Goal: Task Accomplishment & Management: Manage account settings

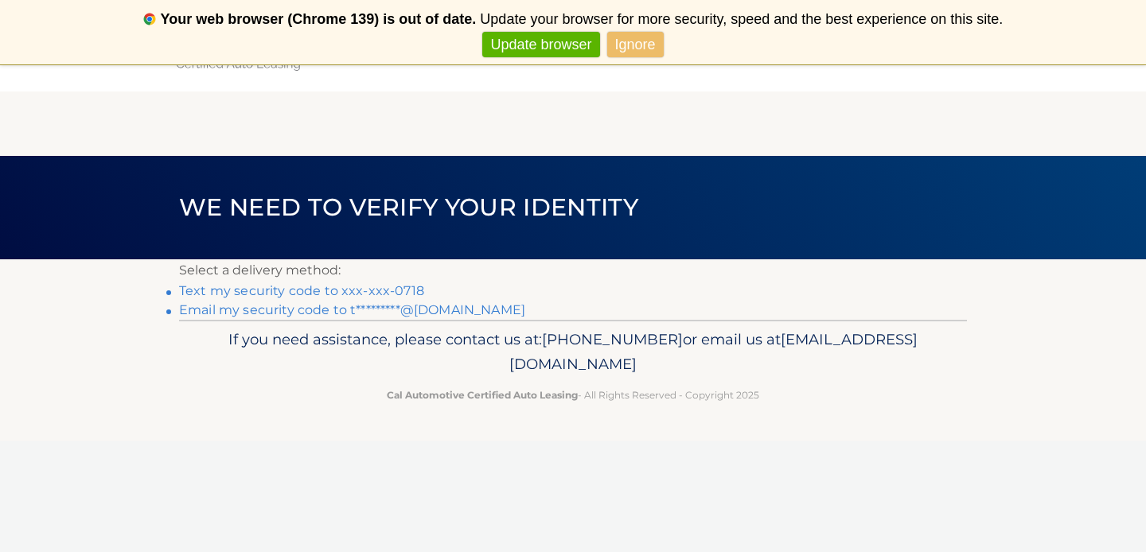
click at [394, 282] on li "Text my security code to xxx-xxx-0718" at bounding box center [573, 291] width 788 height 19
click at [393, 291] on link "Text my security code to xxx-xxx-0718" at bounding box center [301, 290] width 245 height 15
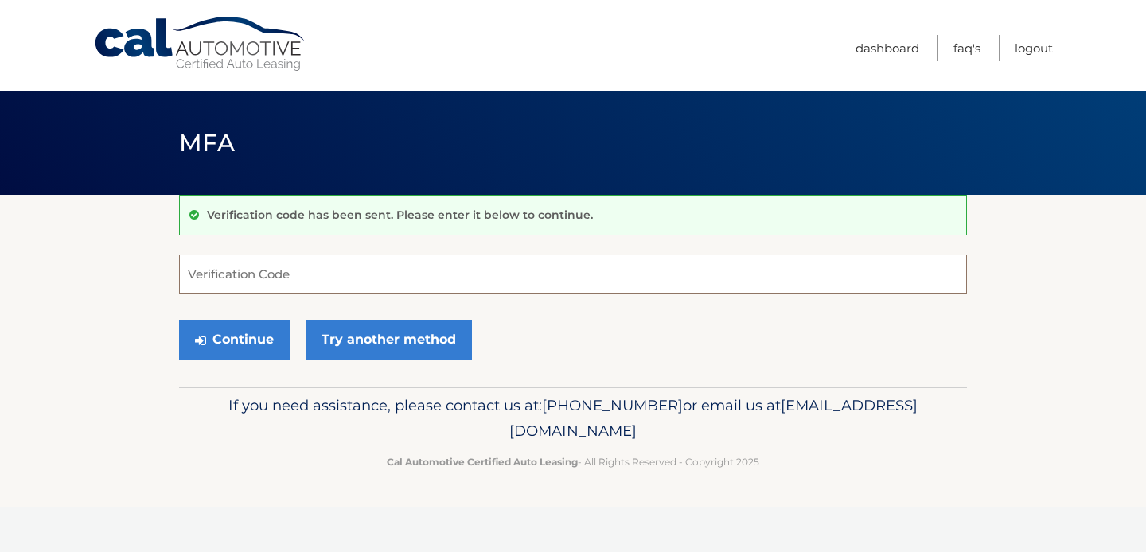
click at [393, 291] on input "Verification Code" at bounding box center [573, 275] width 788 height 40
type input "948520"
click at [268, 331] on button "Continue" at bounding box center [234, 340] width 111 height 40
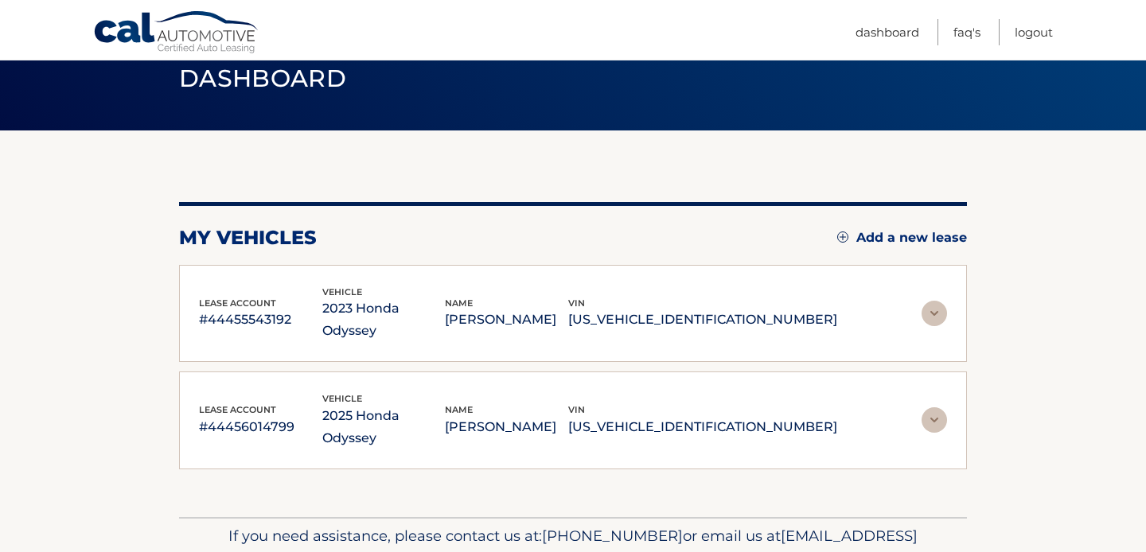
scroll to position [69, 0]
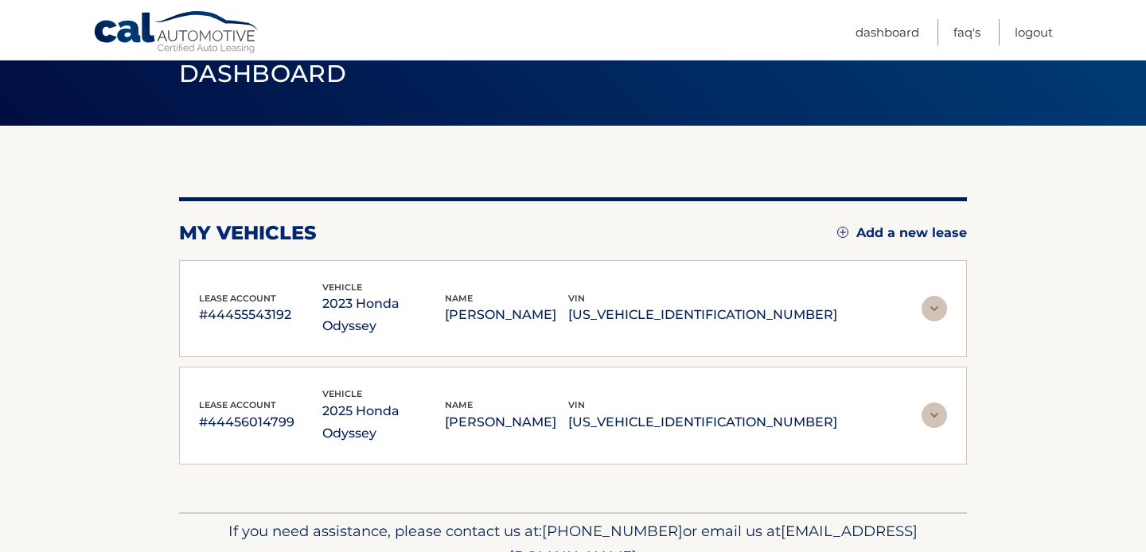
click at [944, 403] on img at bounding box center [934, 415] width 25 height 25
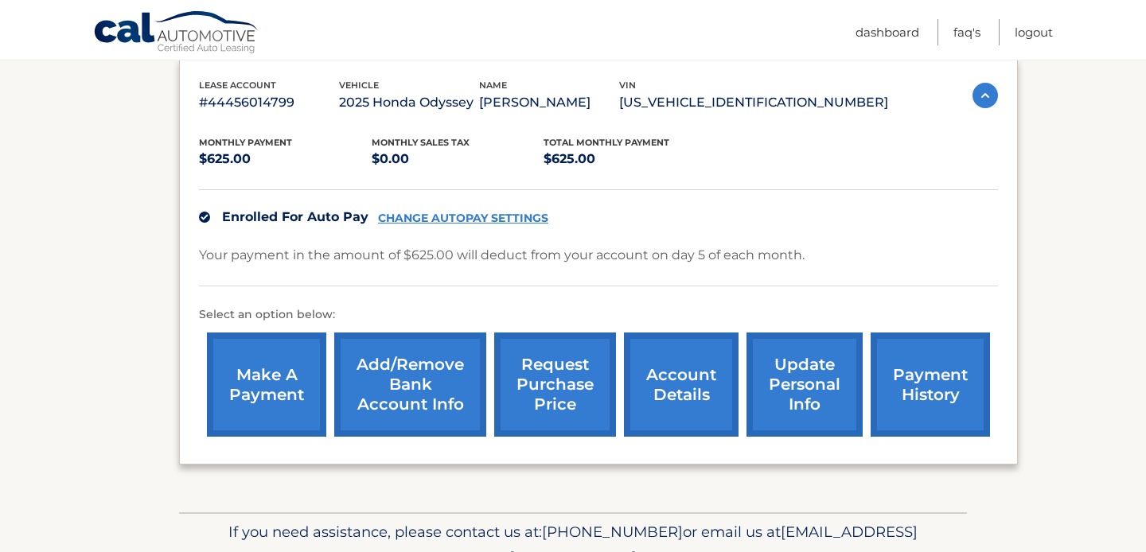
scroll to position [357, 0]
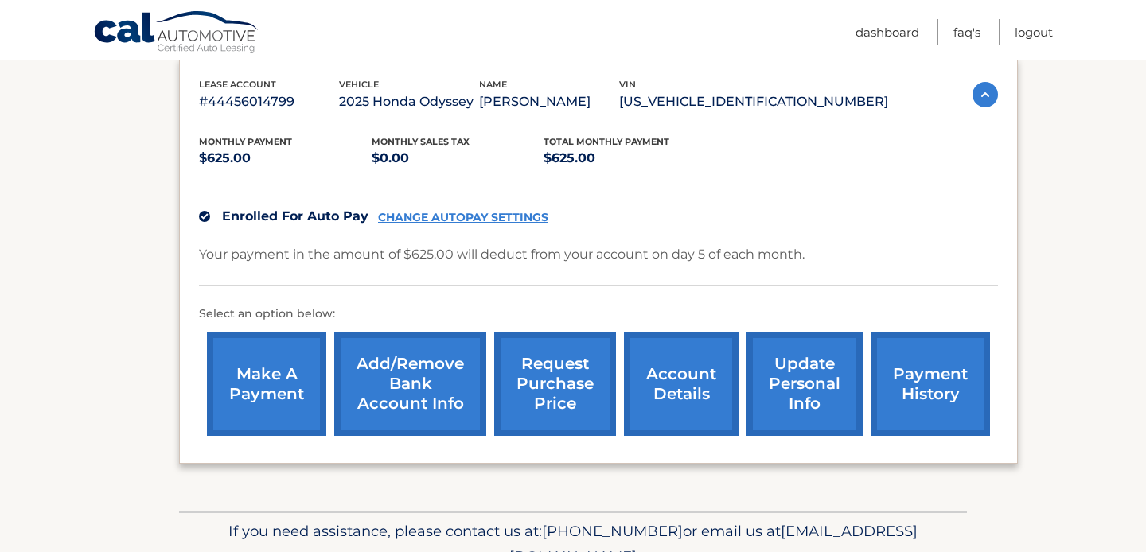
click at [702, 403] on link "account details" at bounding box center [681, 384] width 115 height 104
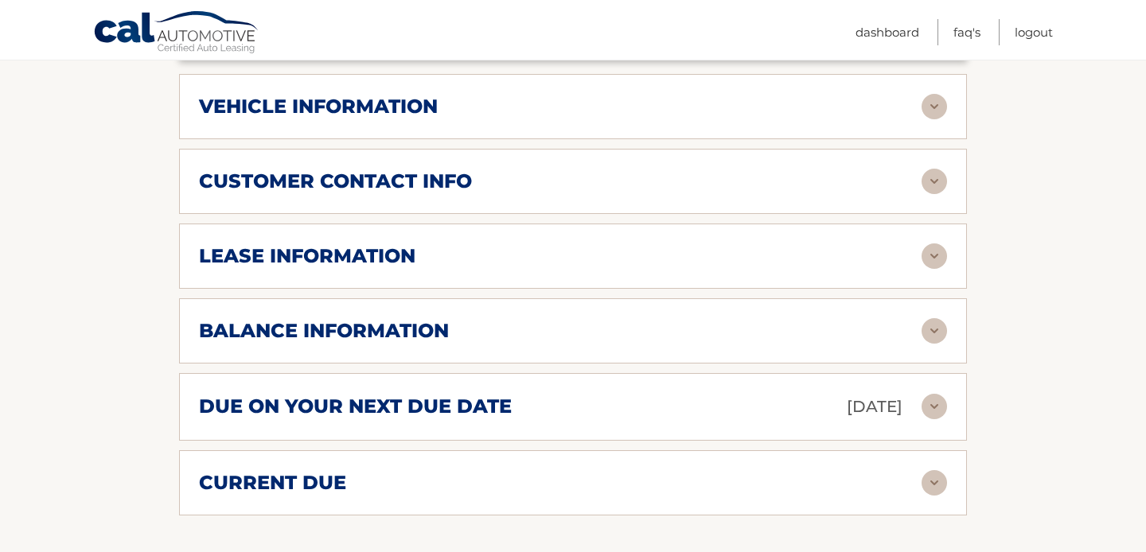
scroll to position [722, 0]
click at [938, 393] on img at bounding box center [934, 405] width 25 height 25
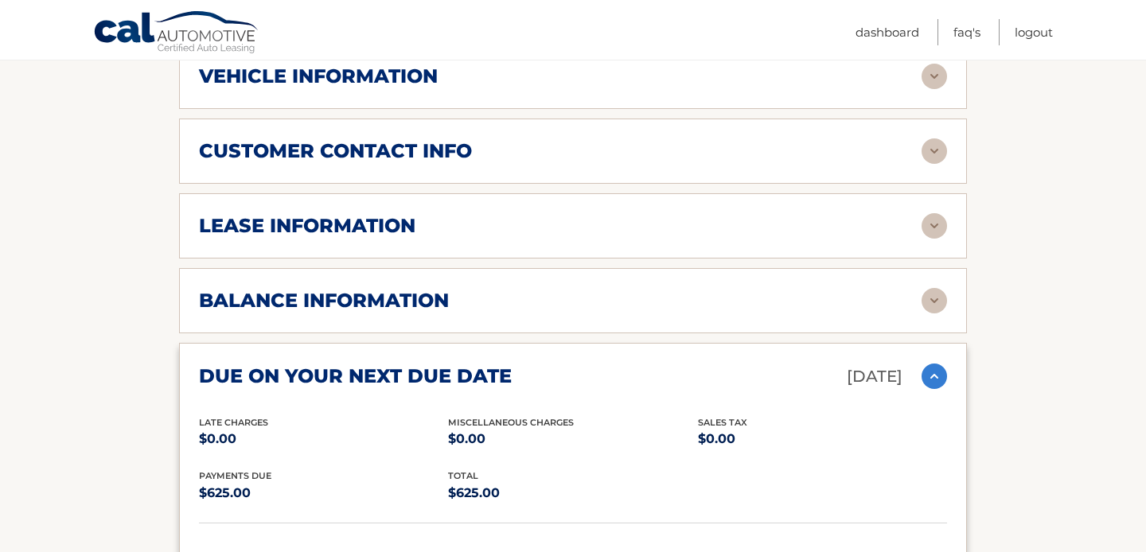
scroll to position [755, 0]
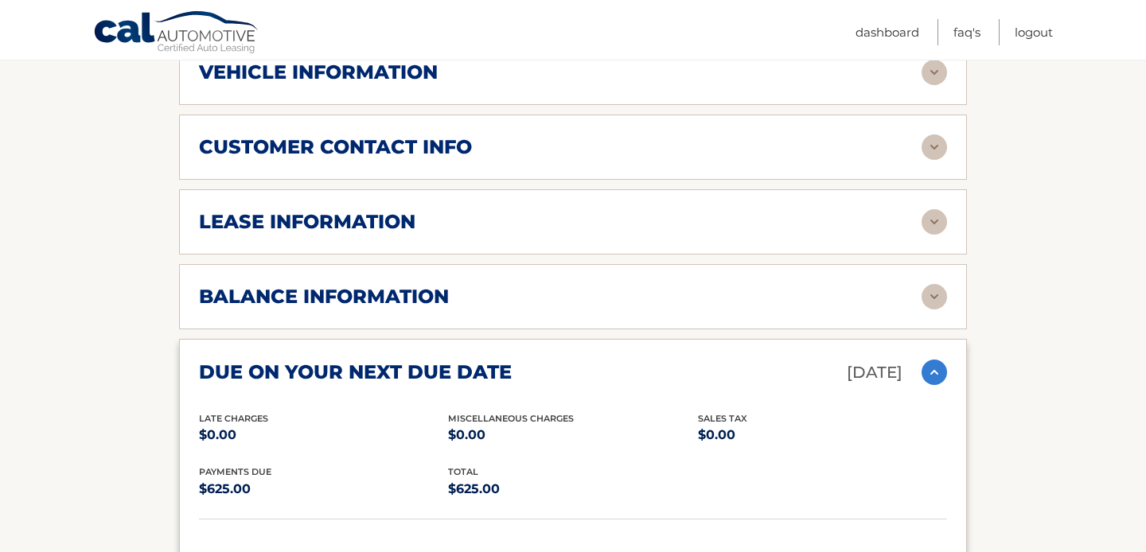
click at [934, 284] on img at bounding box center [934, 296] width 25 height 25
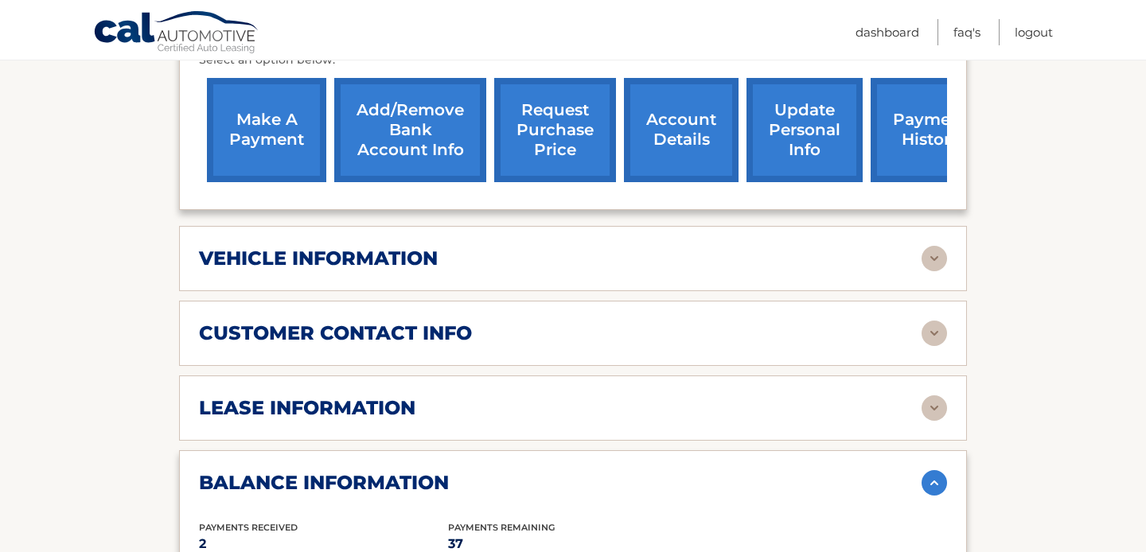
scroll to position [531, 0]
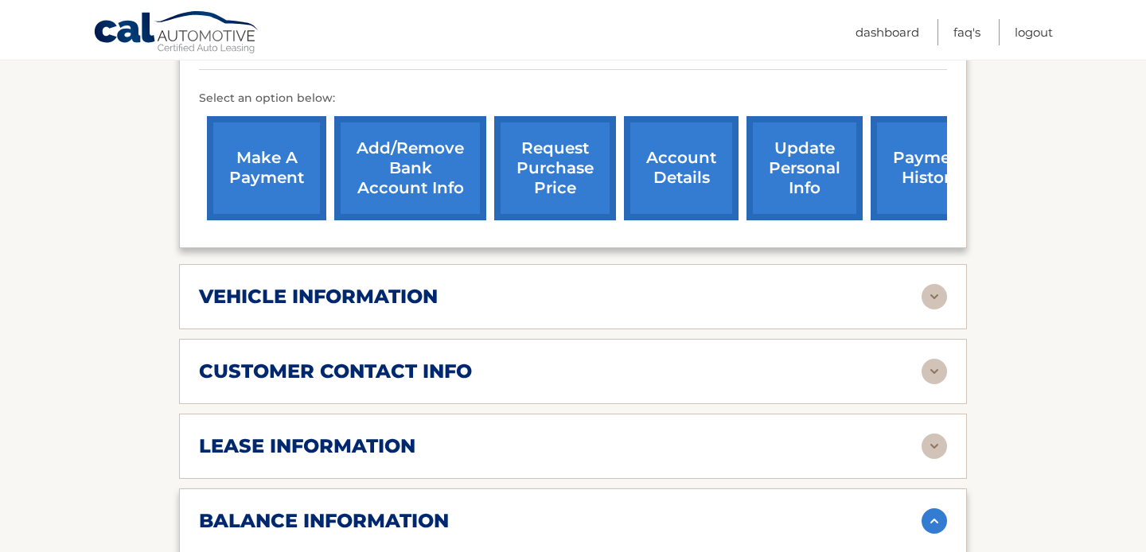
click at [377, 138] on link "Add/Remove bank account info" at bounding box center [410, 168] width 152 height 104
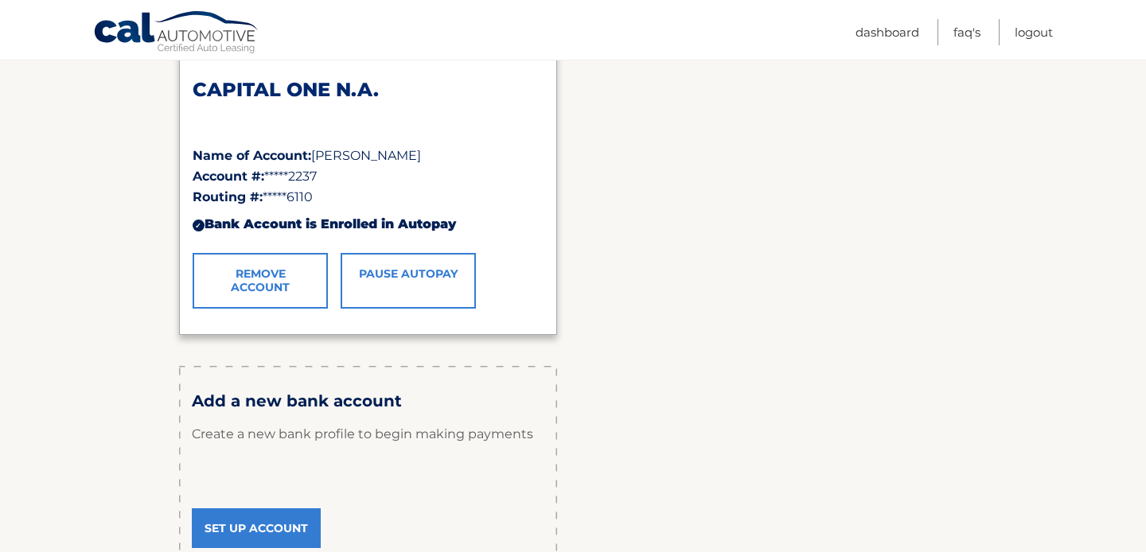
scroll to position [282, 0]
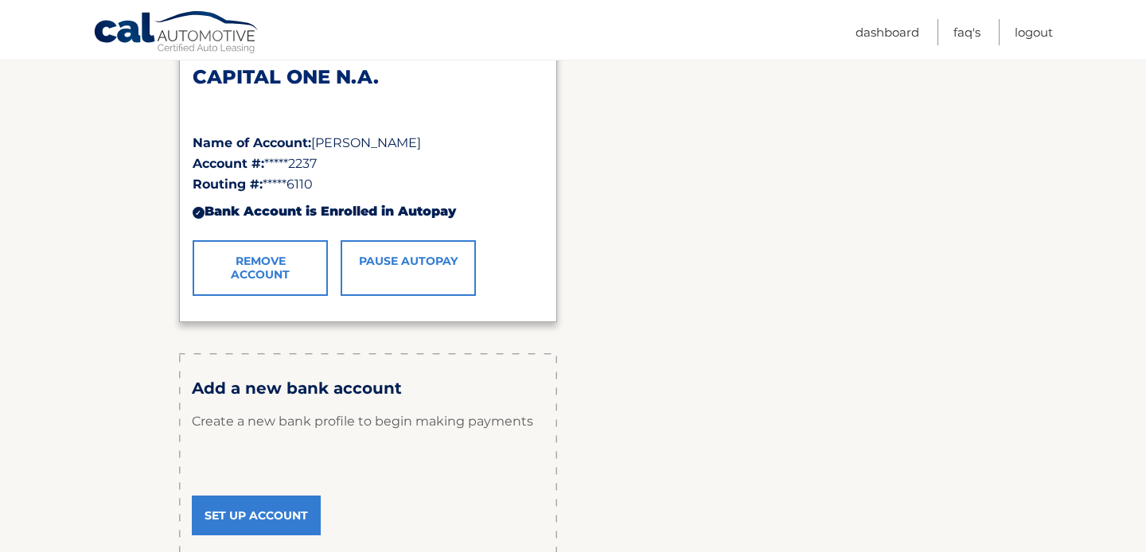
click at [254, 509] on link "Set Up Account" at bounding box center [256, 516] width 129 height 40
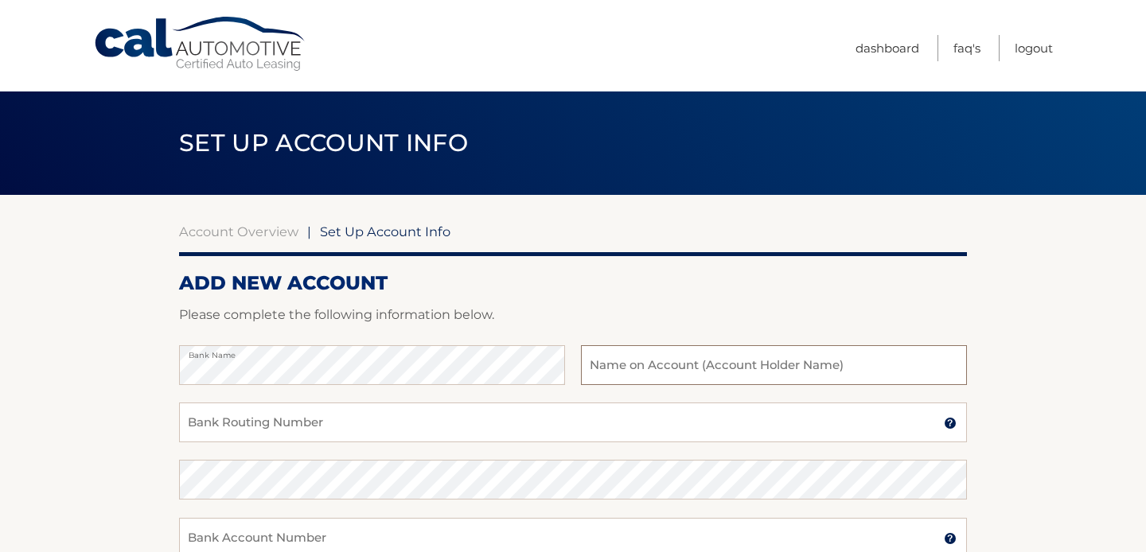
click at [661, 364] on input "text" at bounding box center [774, 365] width 386 height 40
type input "[PERSON_NAME]"
click at [322, 423] on input "Bank Routing Number" at bounding box center [573, 423] width 788 height 40
type input "031176110"
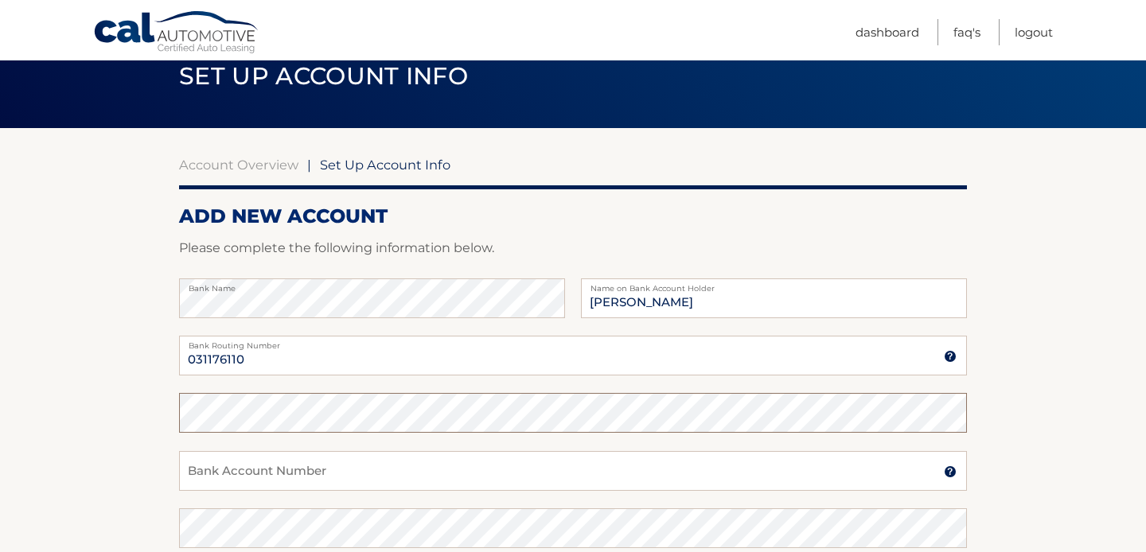
scroll to position [80, 0]
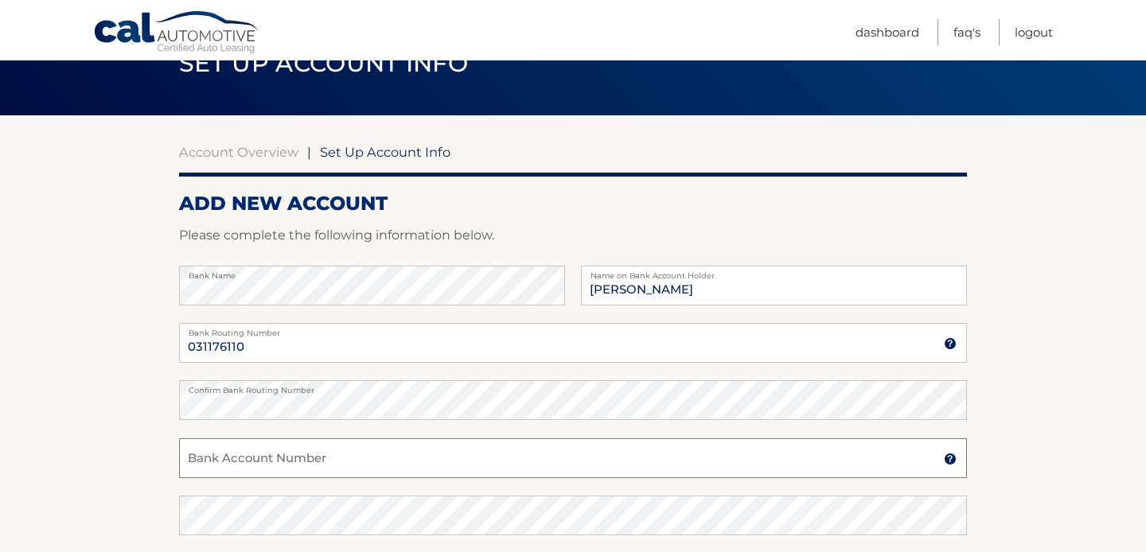
click at [256, 477] on input "Bank Account Number" at bounding box center [573, 459] width 788 height 40
click at [256, 460] on input "Bank Account Number" at bounding box center [573, 459] width 788 height 40
type input "179232529"
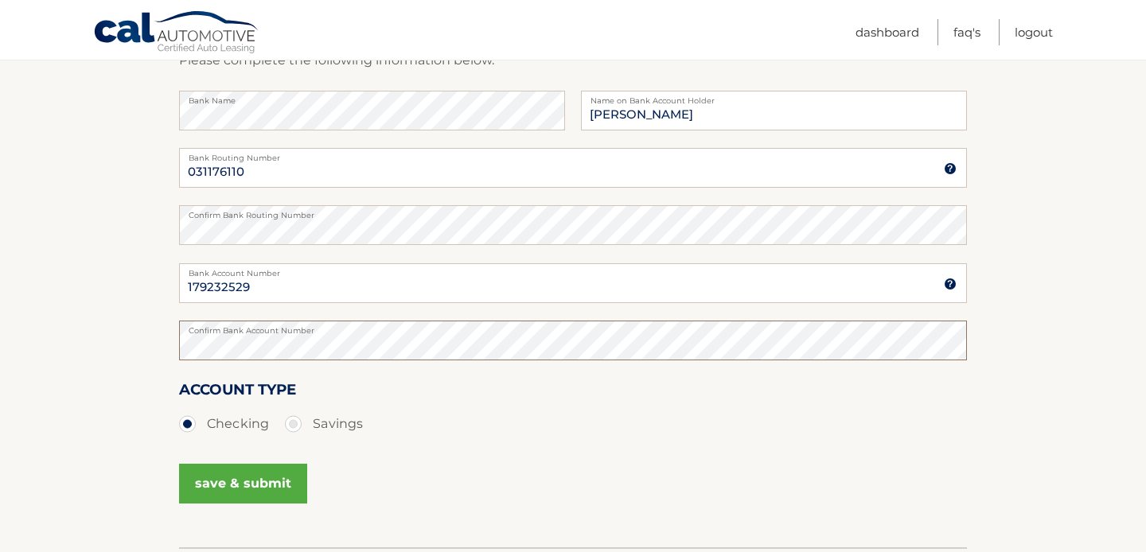
scroll to position [260, 0]
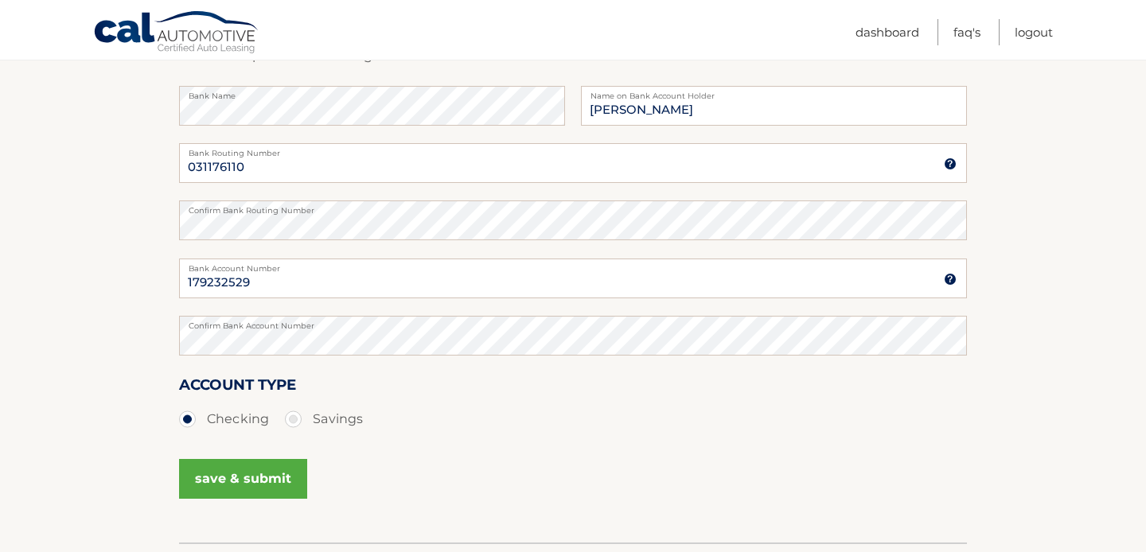
click at [215, 475] on button "save & submit" at bounding box center [243, 479] width 128 height 40
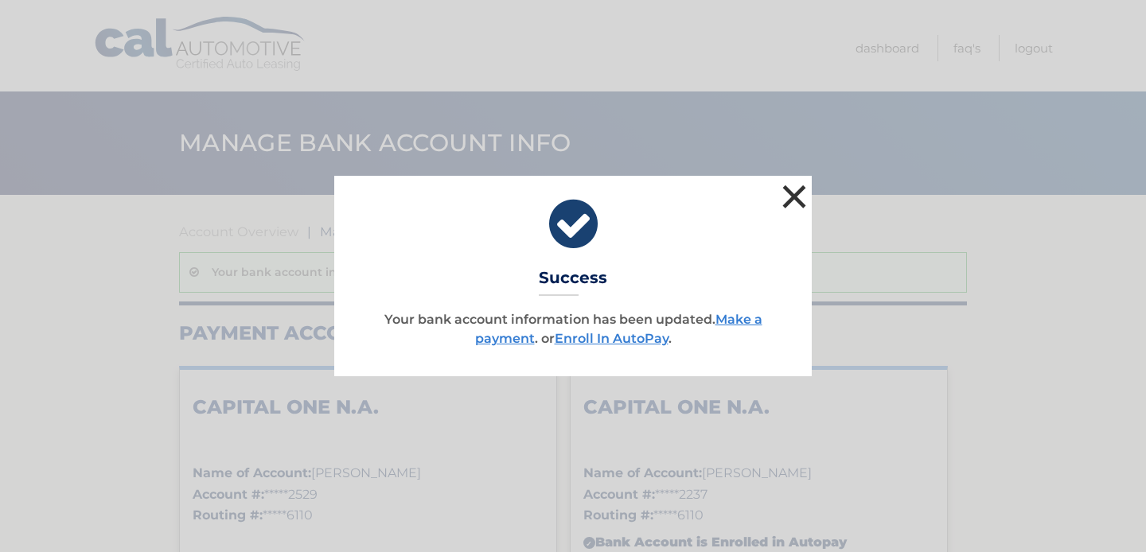
click at [796, 200] on button "×" at bounding box center [795, 197] width 32 height 32
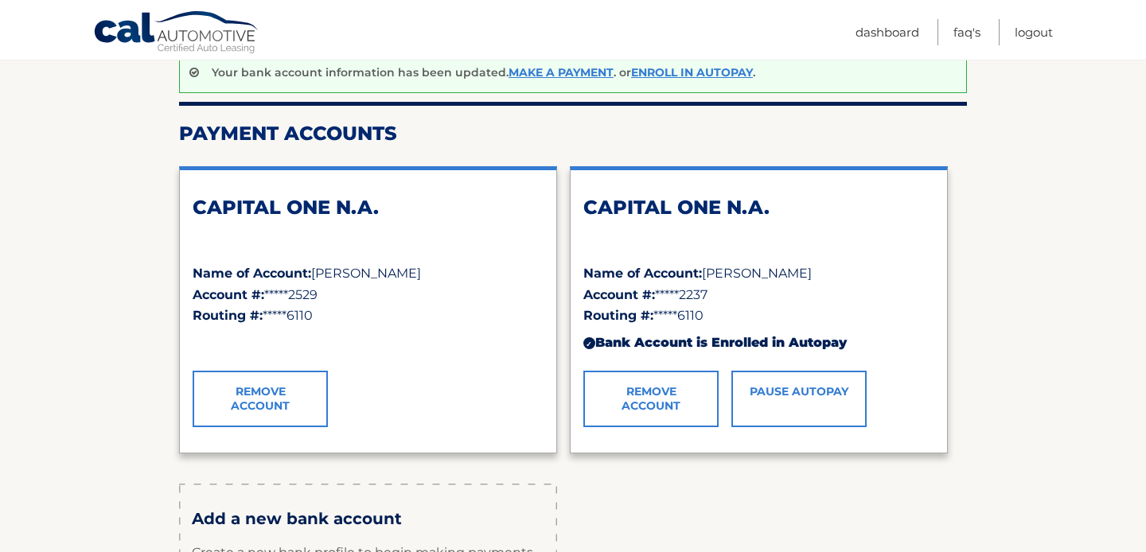
scroll to position [205, 0]
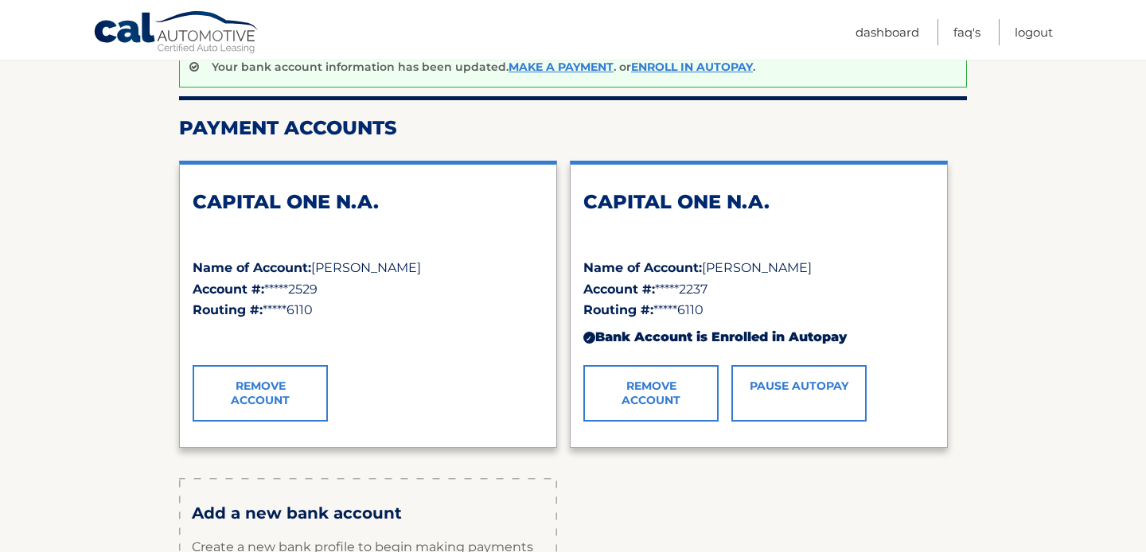
click at [665, 395] on link "Remove Account" at bounding box center [651, 393] width 135 height 56
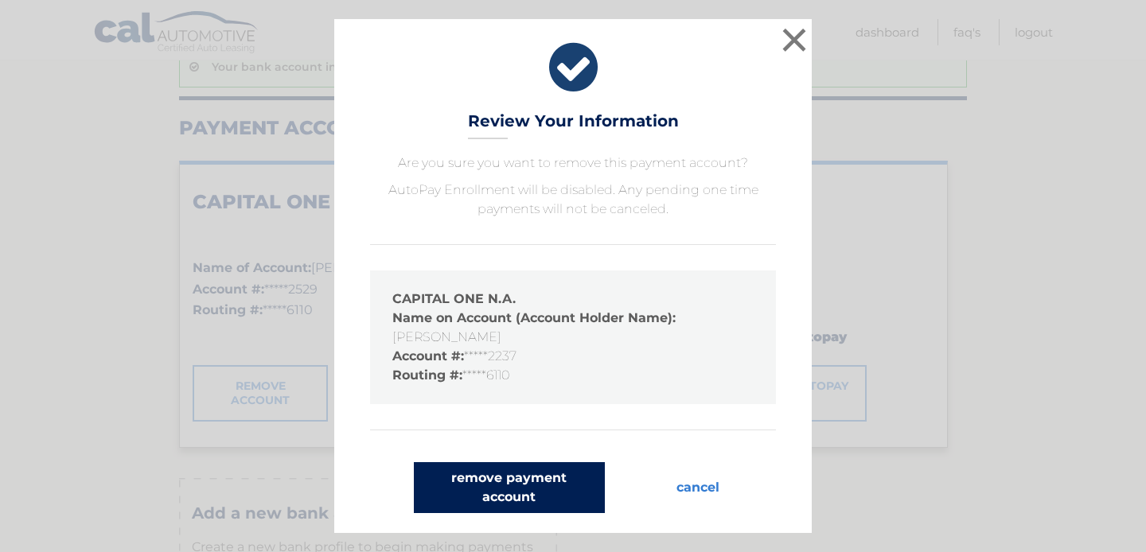
click at [556, 482] on button "remove payment account" at bounding box center [509, 488] width 191 height 51
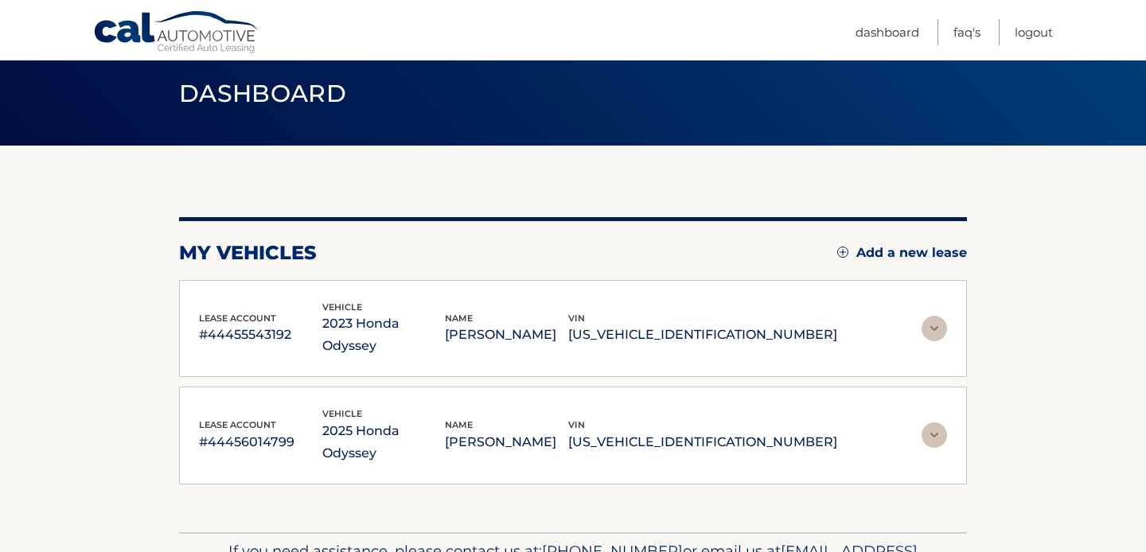
scroll to position [104, 0]
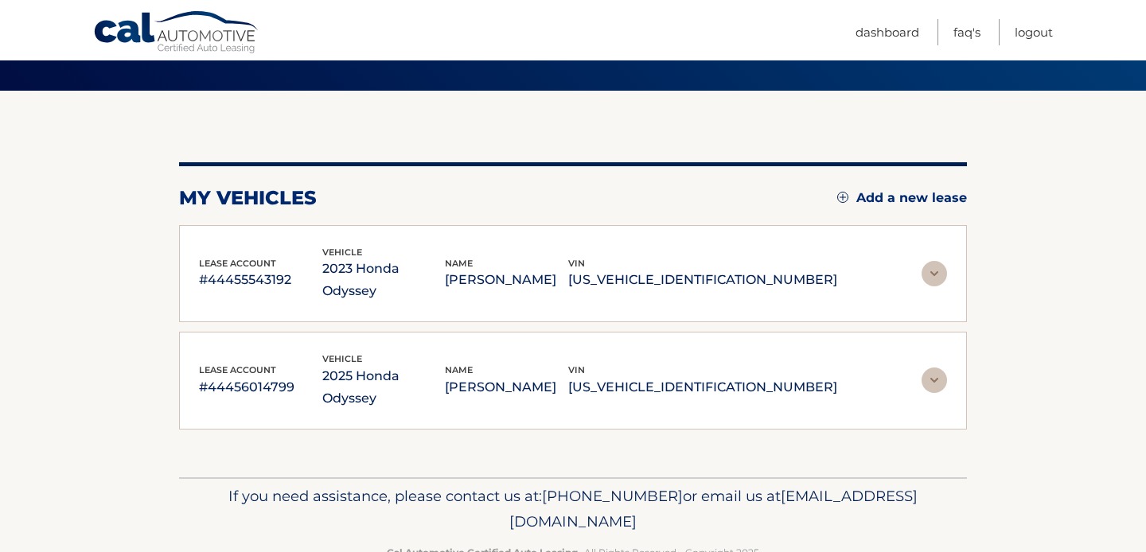
click at [928, 368] on img at bounding box center [934, 380] width 25 height 25
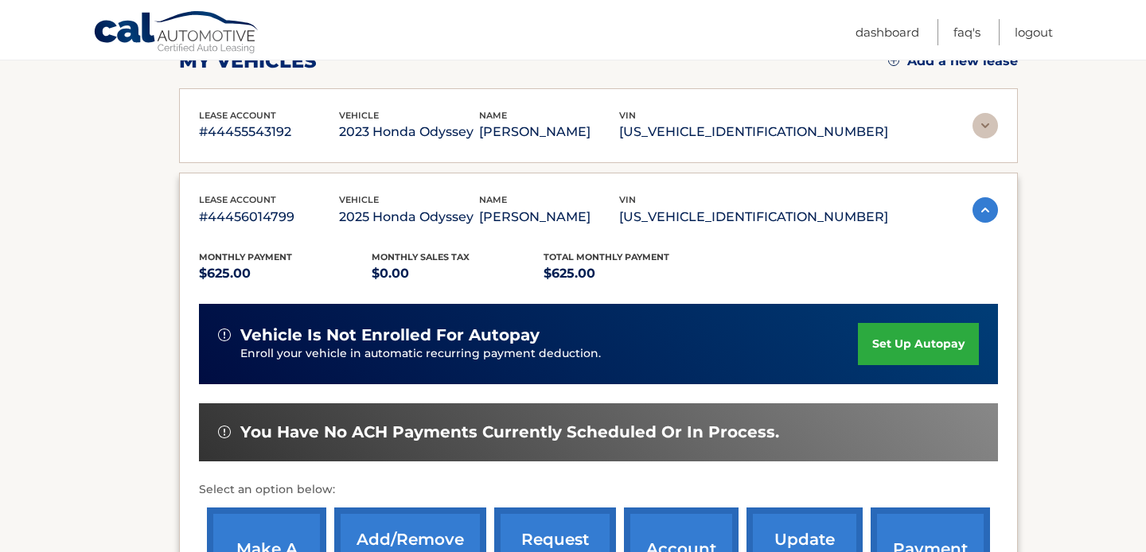
scroll to position [242, 0]
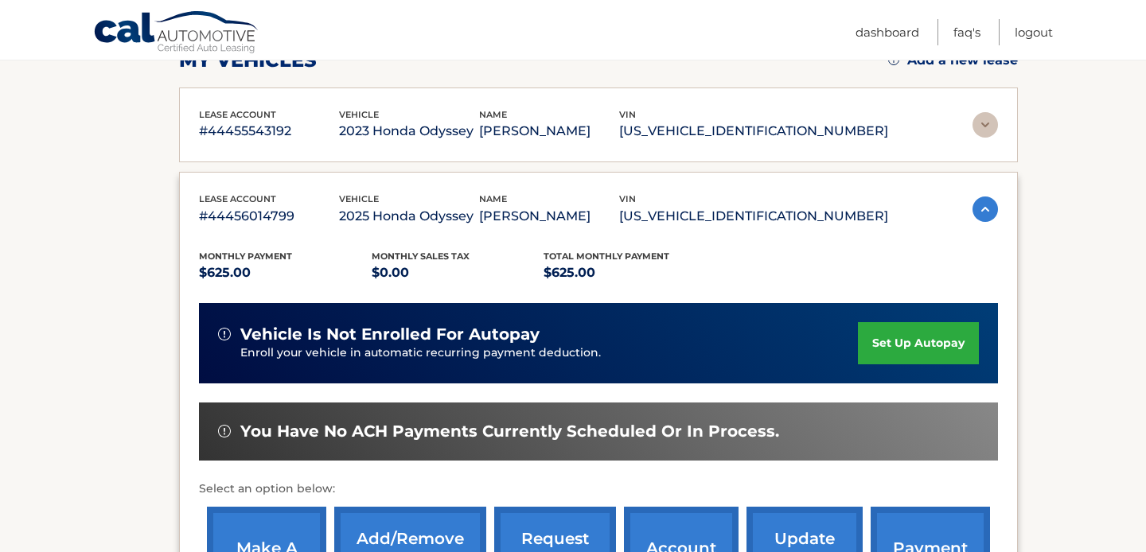
click at [896, 345] on link "set up autopay" at bounding box center [918, 343] width 121 height 42
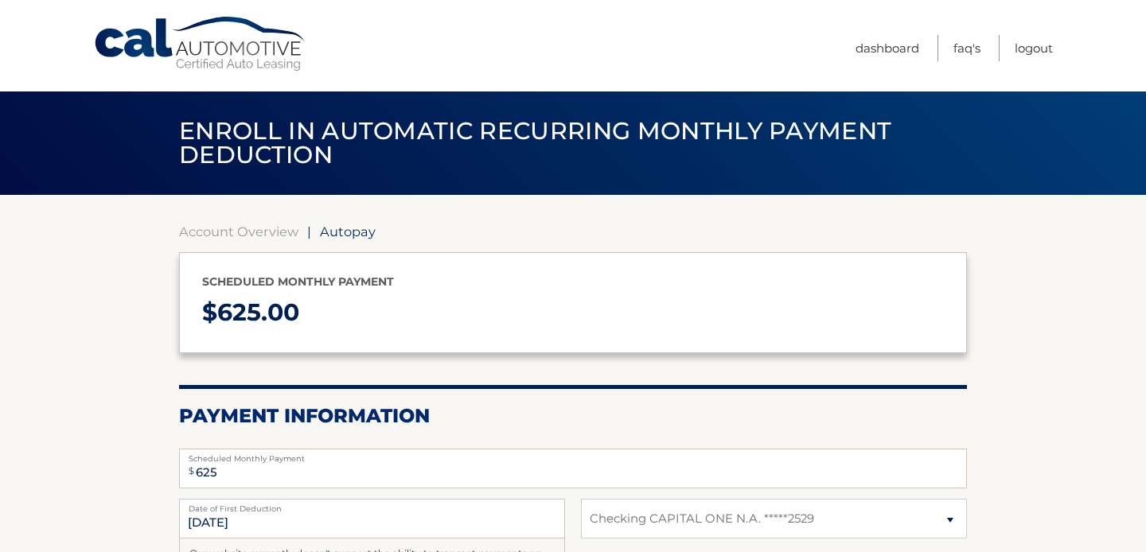
select select "NTJhYjk5YTgtZTI0OS00ZDNiLWFlMmUtMTJjMTg0MGM0MWQ5"
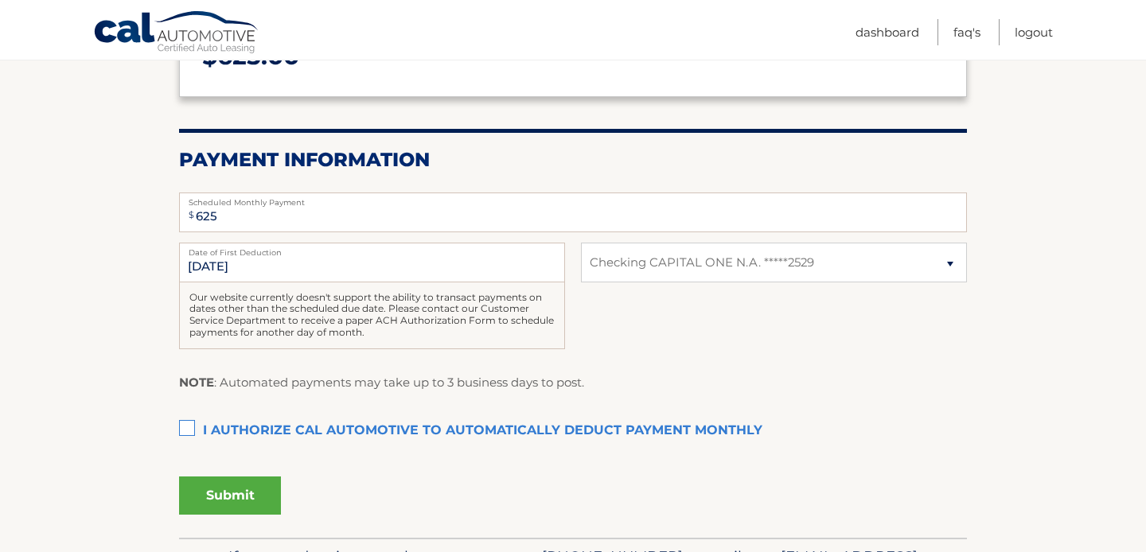
scroll to position [260, 0]
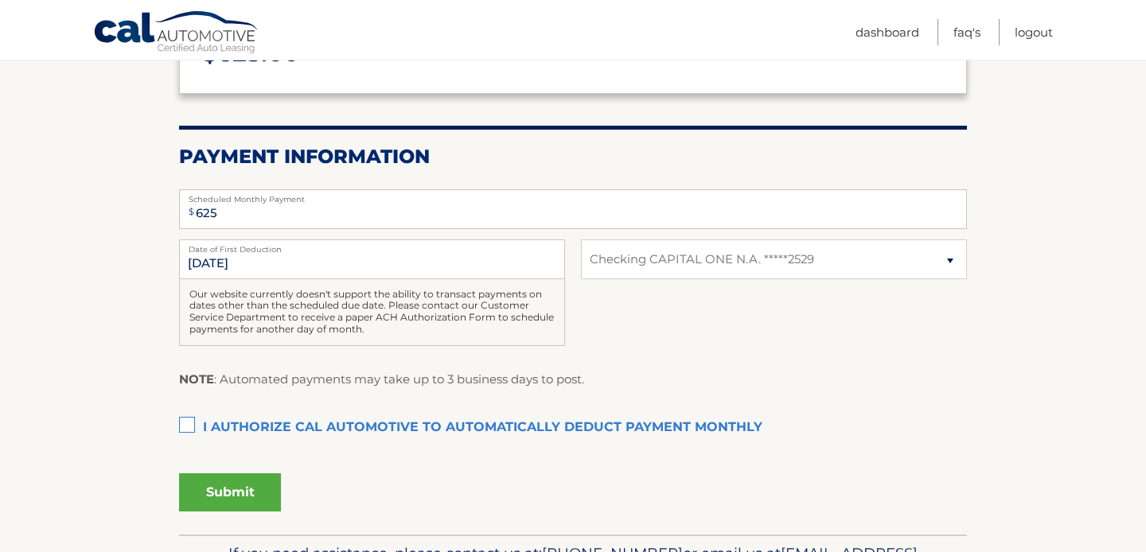
click at [189, 424] on label "I authorize cal automotive to automatically deduct payment monthly This checkbo…" at bounding box center [573, 428] width 788 height 32
click at [0, 0] on input "I authorize cal automotive to automatically deduct payment monthly This checkbo…" at bounding box center [0, 0] width 0 height 0
click at [228, 498] on button "Submit" at bounding box center [230, 493] width 102 height 38
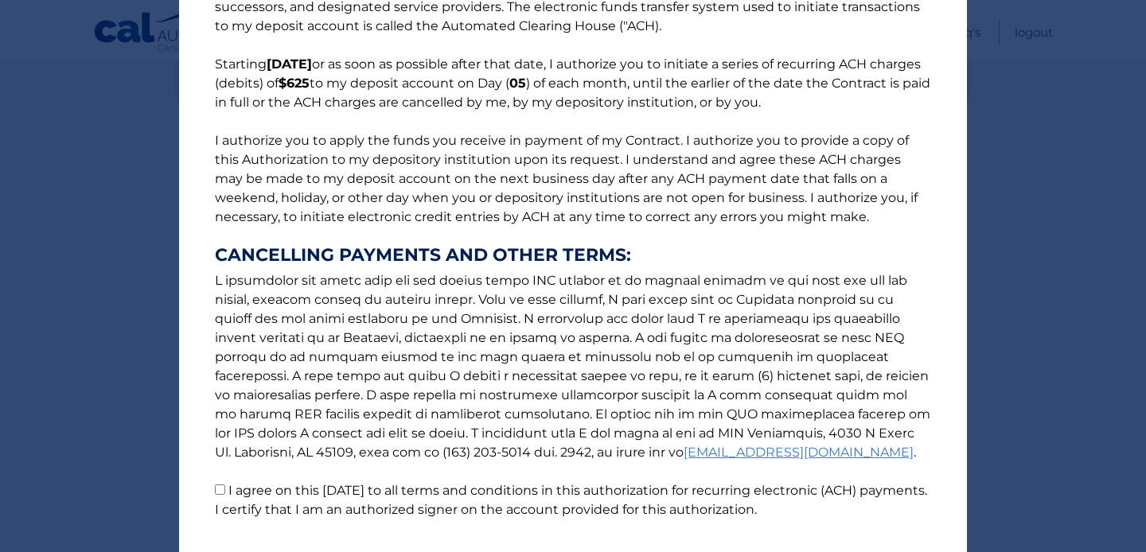
scroll to position [199, 0]
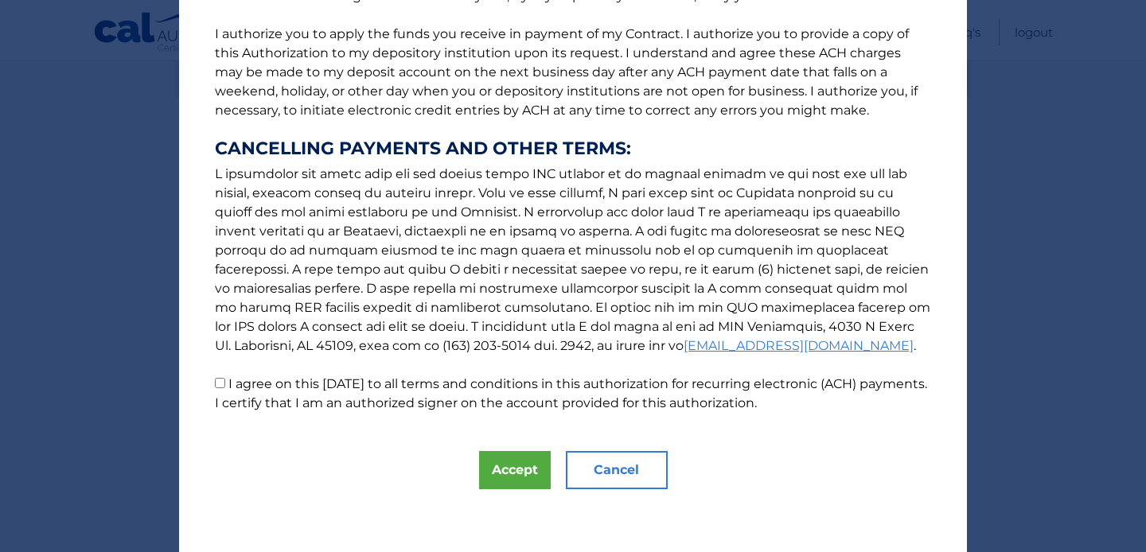
click at [220, 386] on input "I agree on this [DATE] to all terms and conditions in this authorization for re…" at bounding box center [220, 383] width 10 height 10
checkbox input "true"
click at [505, 470] on button "Accept" at bounding box center [515, 470] width 72 height 38
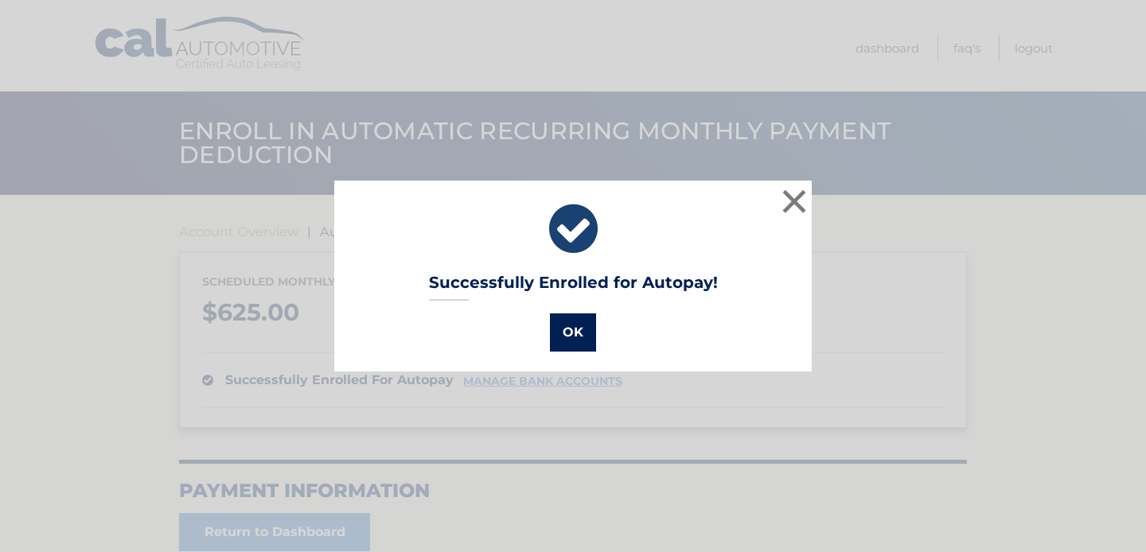
click at [573, 334] on button "OK" at bounding box center [573, 333] width 46 height 38
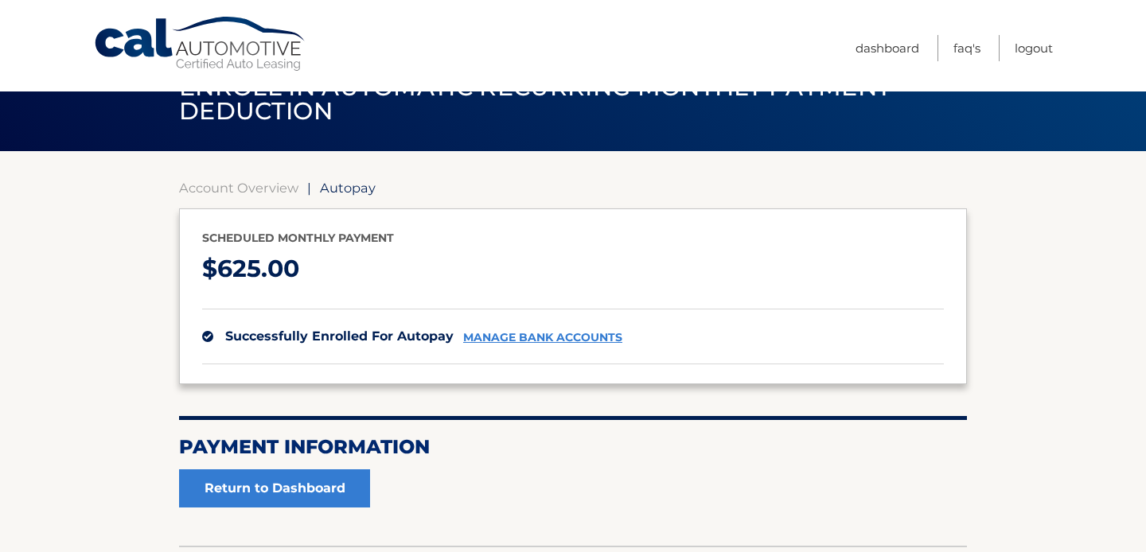
scroll to position [29, 0]
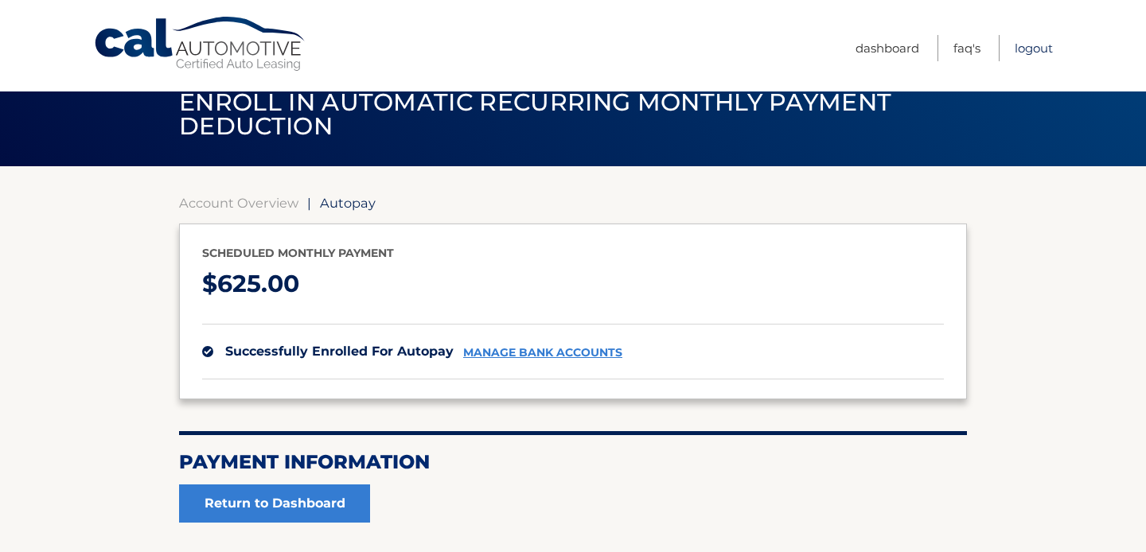
click at [1030, 42] on link "Logout" at bounding box center [1034, 48] width 38 height 26
